Goal: Task Accomplishment & Management: Manage account settings

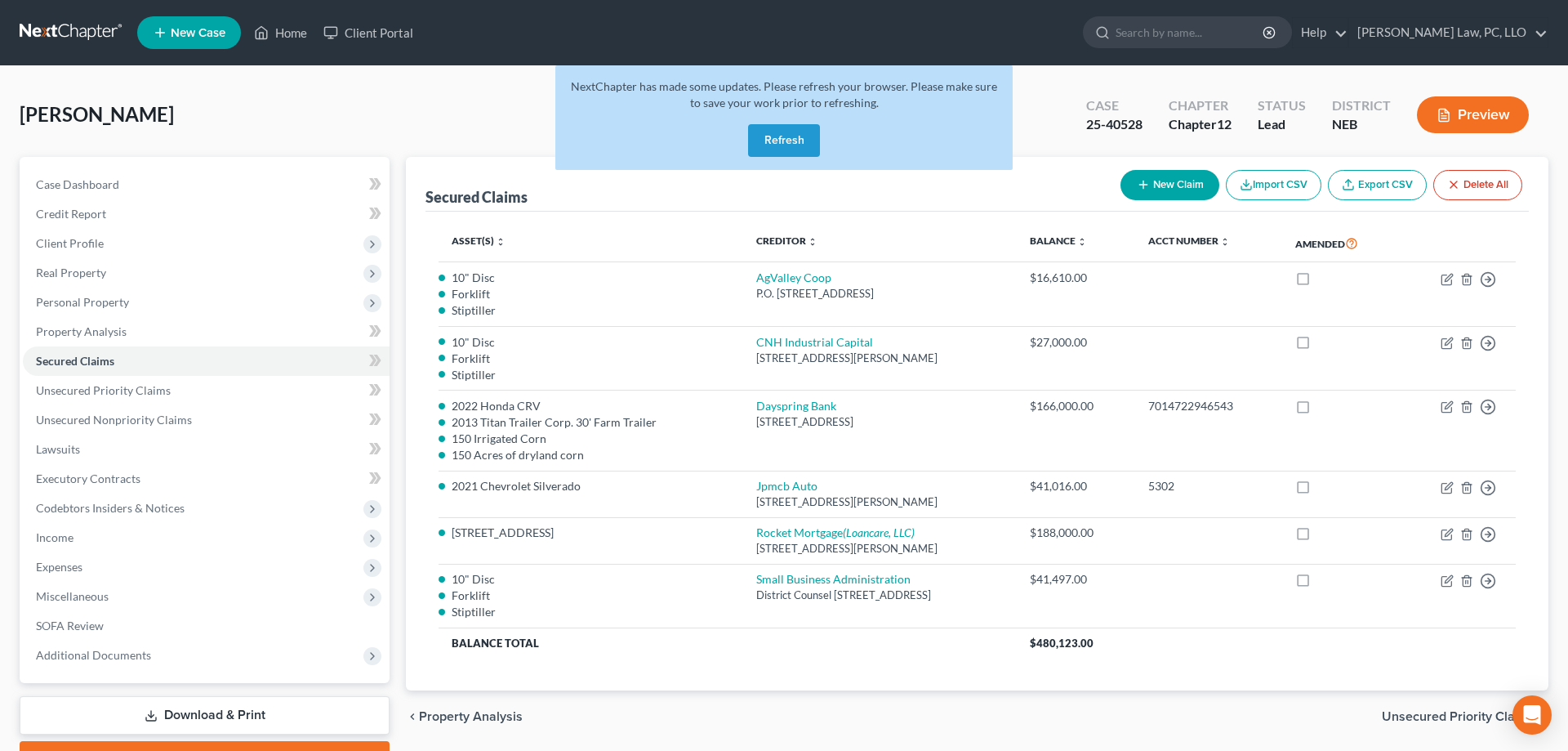
click at [779, 137] on button "Refresh" at bounding box center [784, 140] width 72 height 32
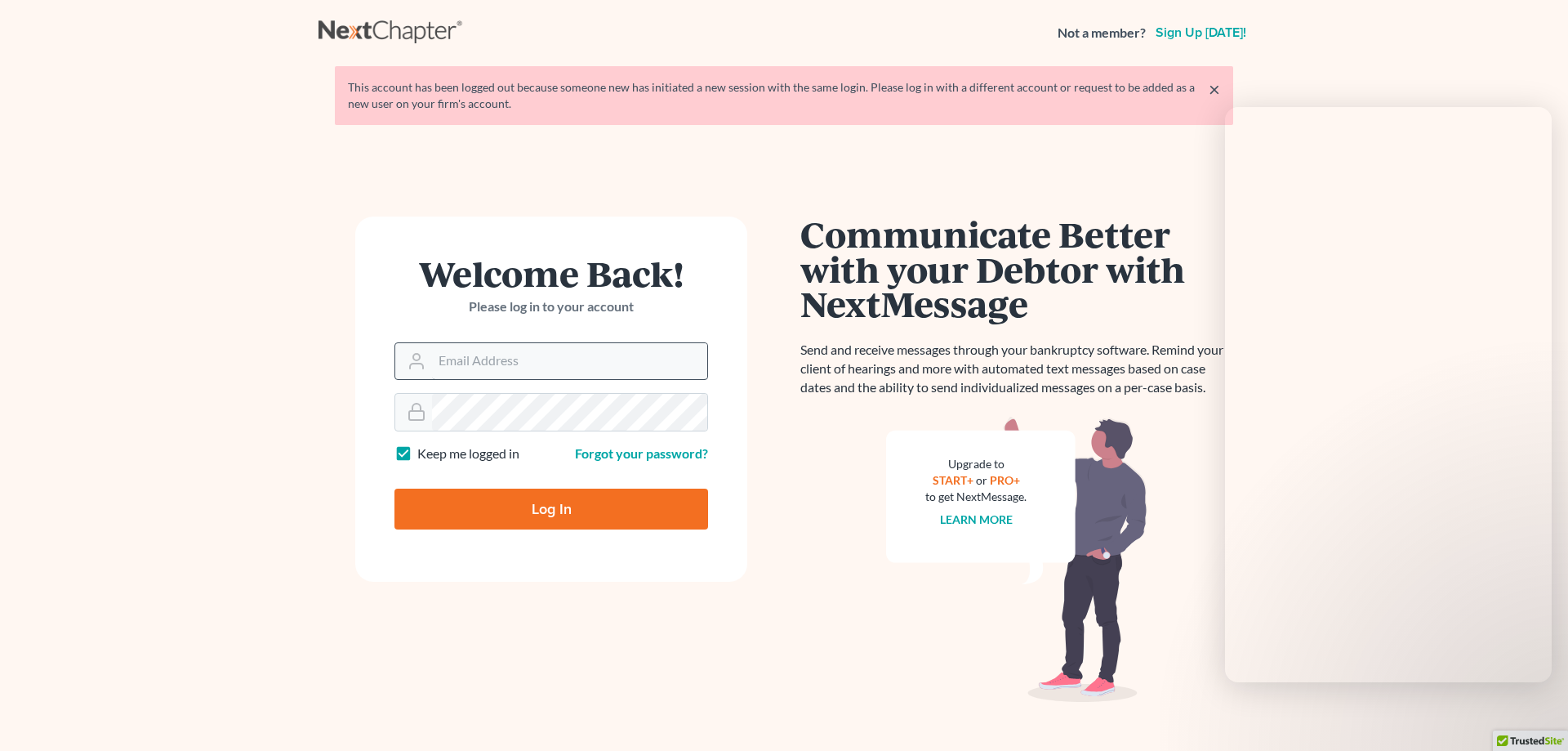
type input "[PERSON_NAME][EMAIL_ADDRESS][DOMAIN_NAME]"
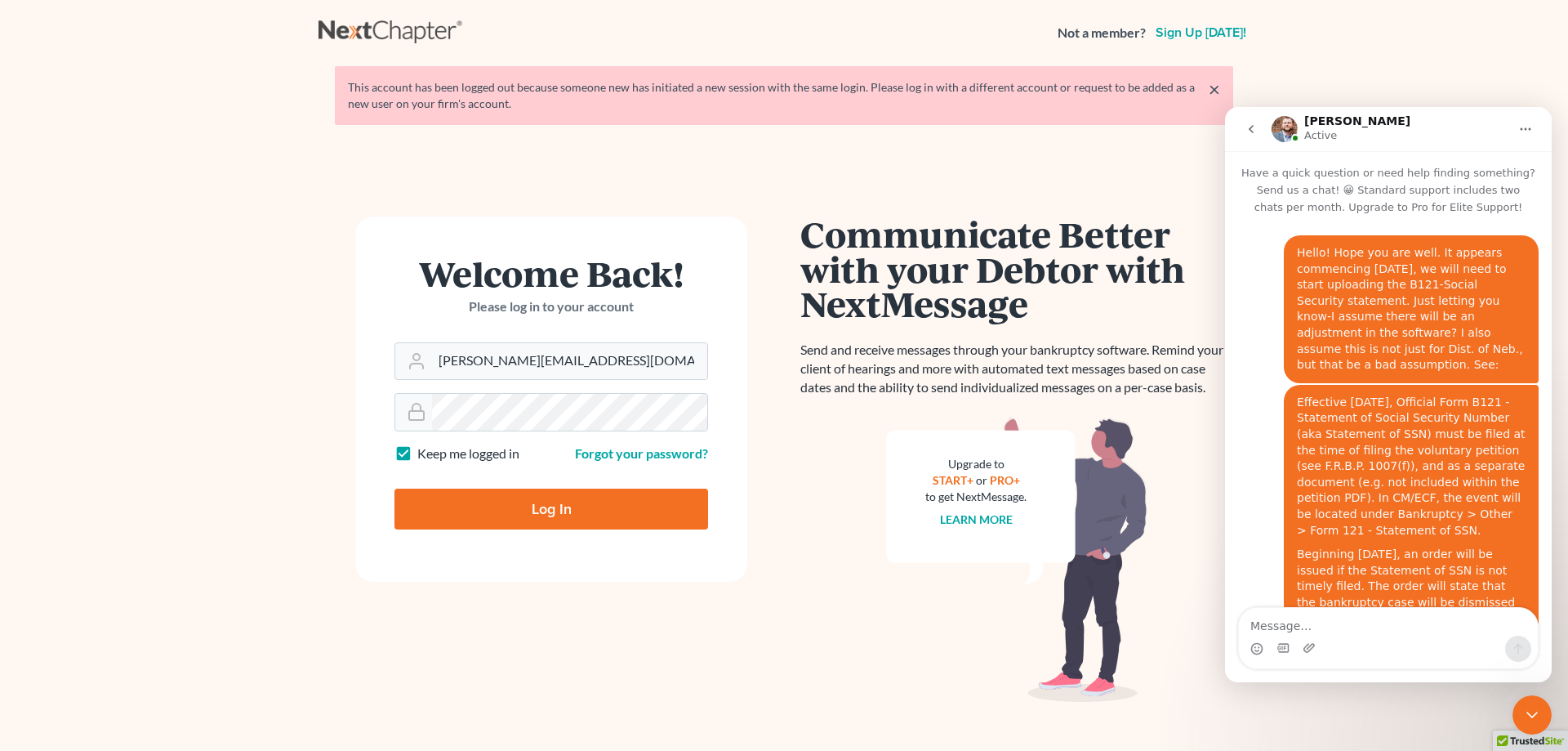
scroll to position [588, 0]
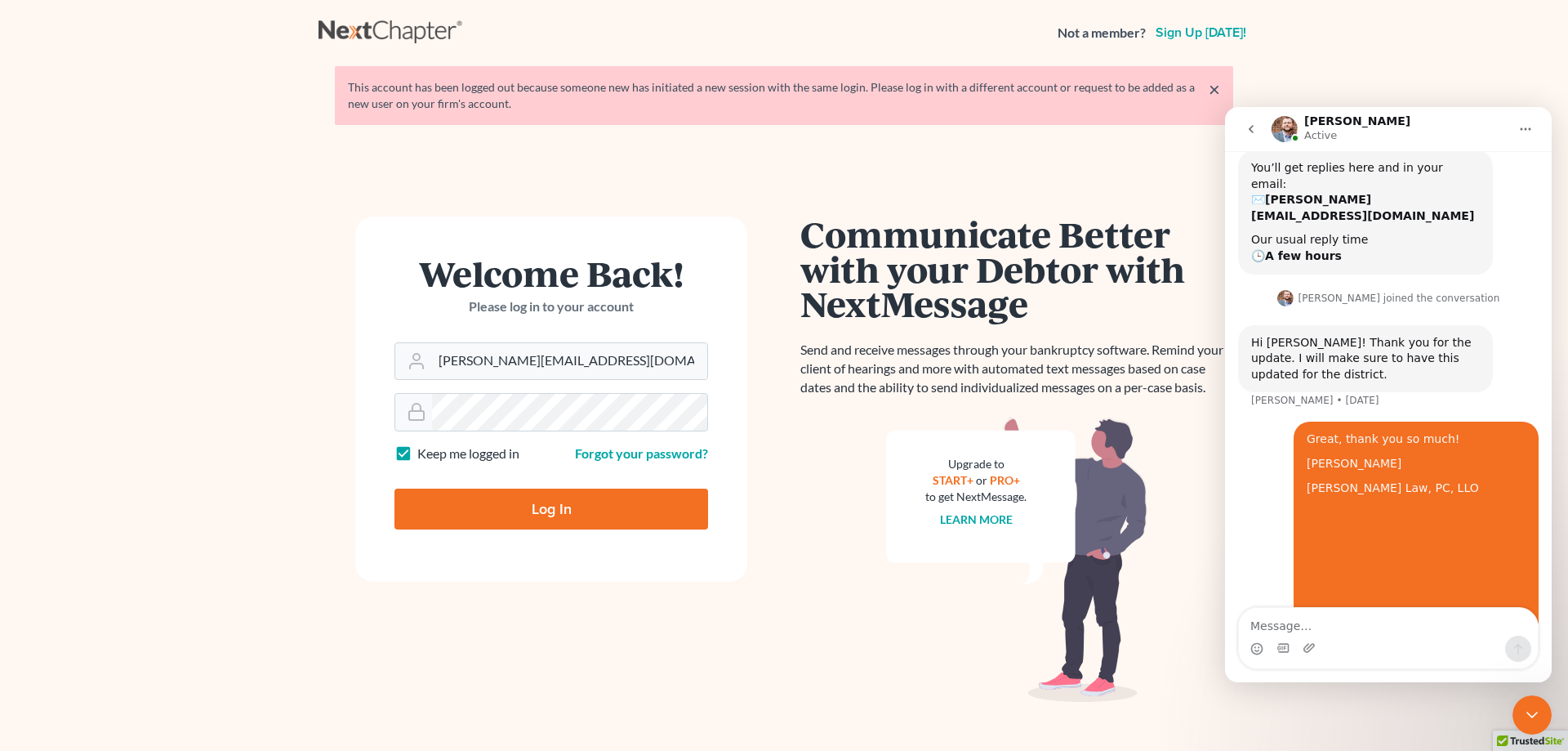
click at [537, 512] on input "Log In" at bounding box center [551, 509] width 313 height 41
type input "Thinking..."
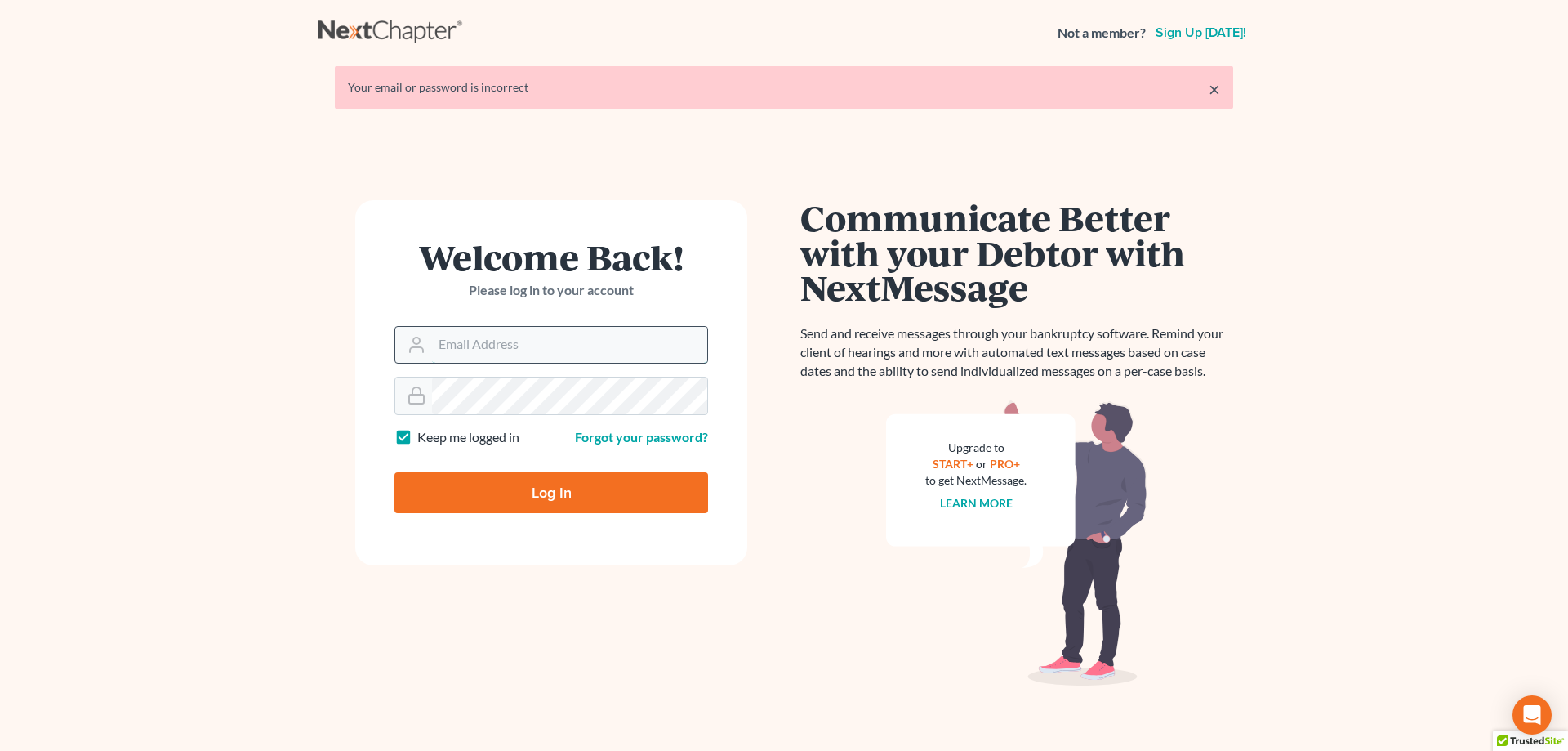
click at [526, 350] on input "Email Address" at bounding box center [569, 345] width 275 height 36
type input "[PERSON_NAME][EMAIL_ADDRESS][DOMAIN_NAME]"
click at [553, 486] on input "Log In" at bounding box center [551, 493] width 313 height 41
type input "Thinking..."
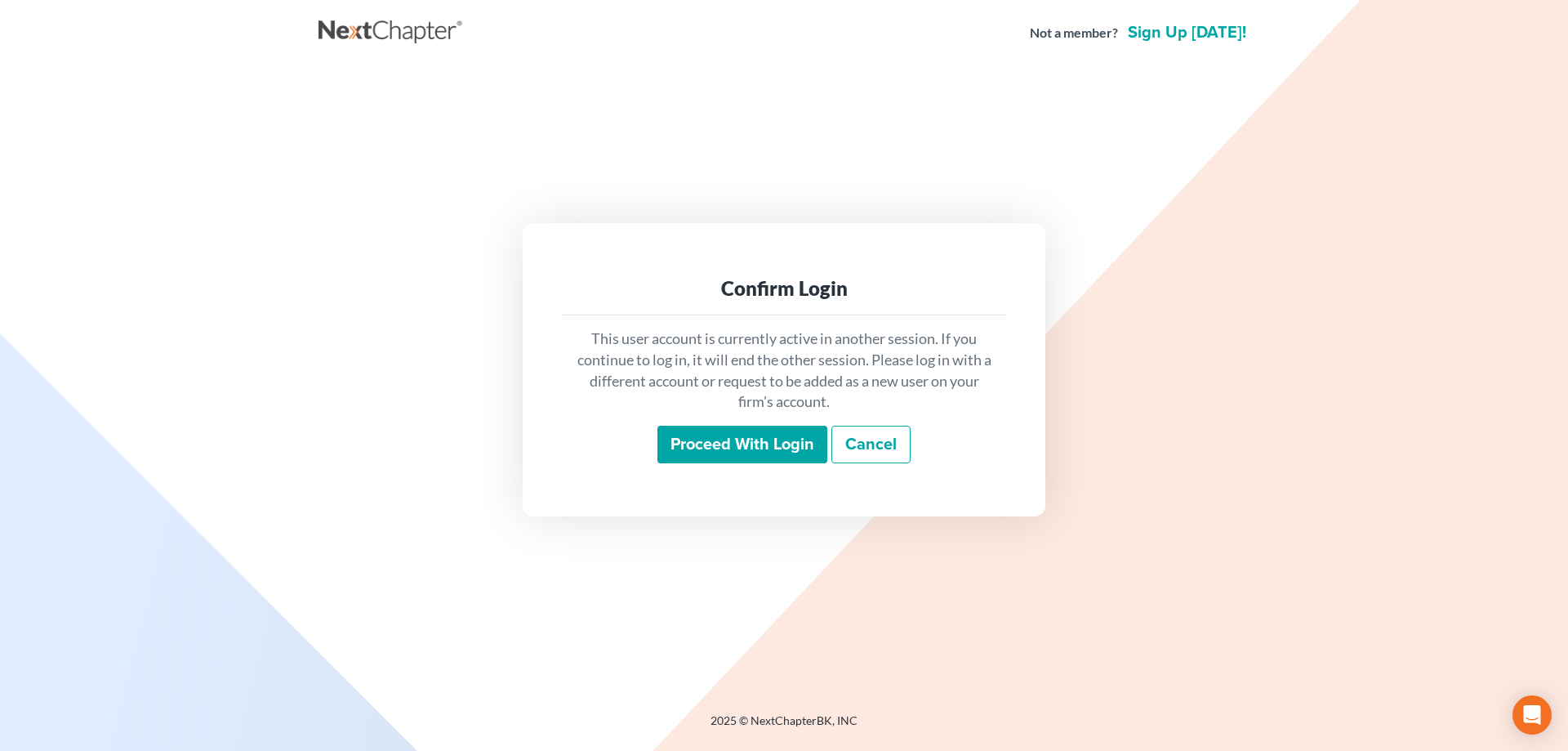
click at [764, 451] on input "Proceed with login" at bounding box center [742, 444] width 170 height 38
